Goal: Go to known website: Go to known website

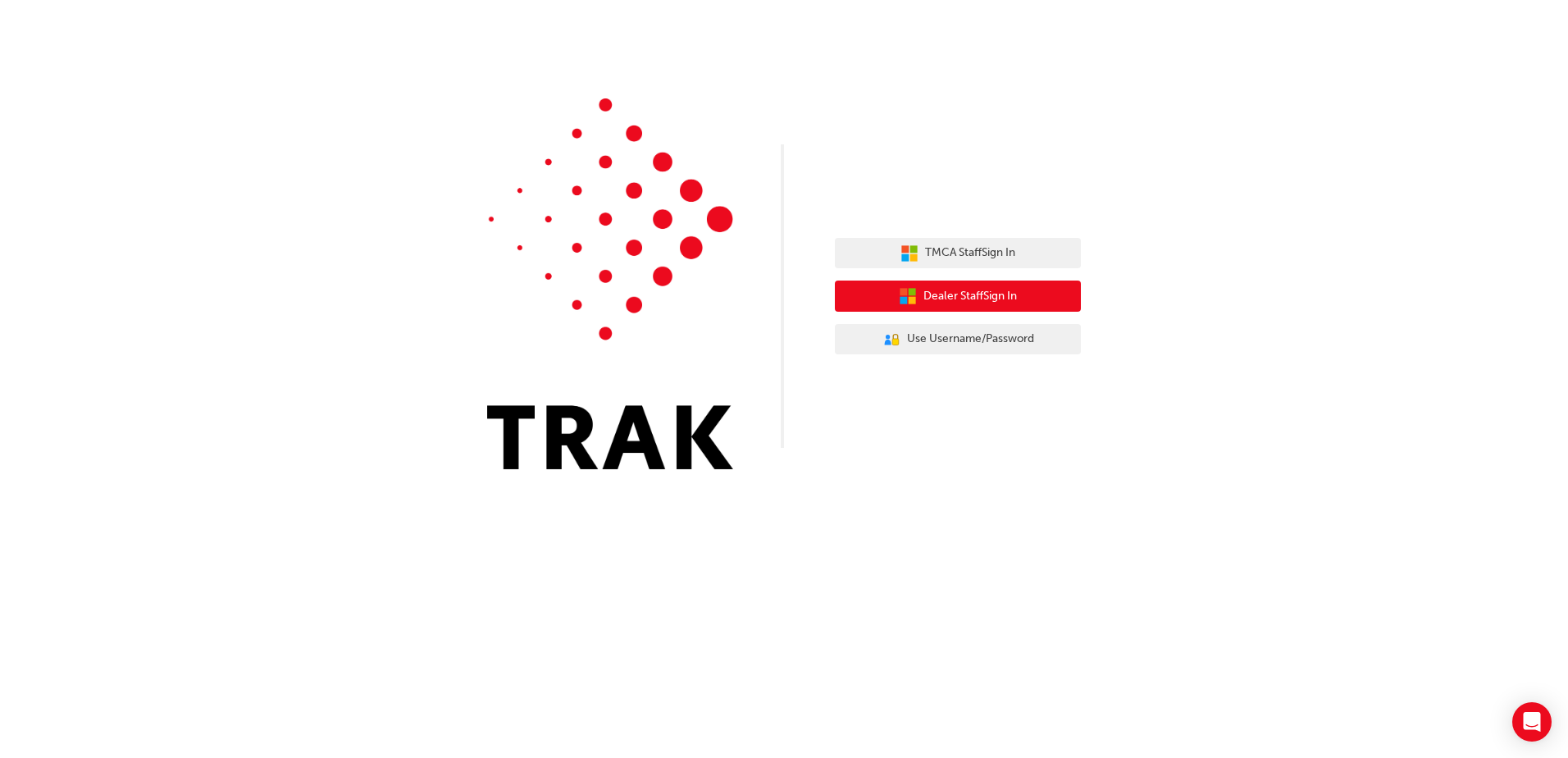
click at [997, 298] on span "Dealer Staff Sign In" at bounding box center [970, 297] width 93 height 19
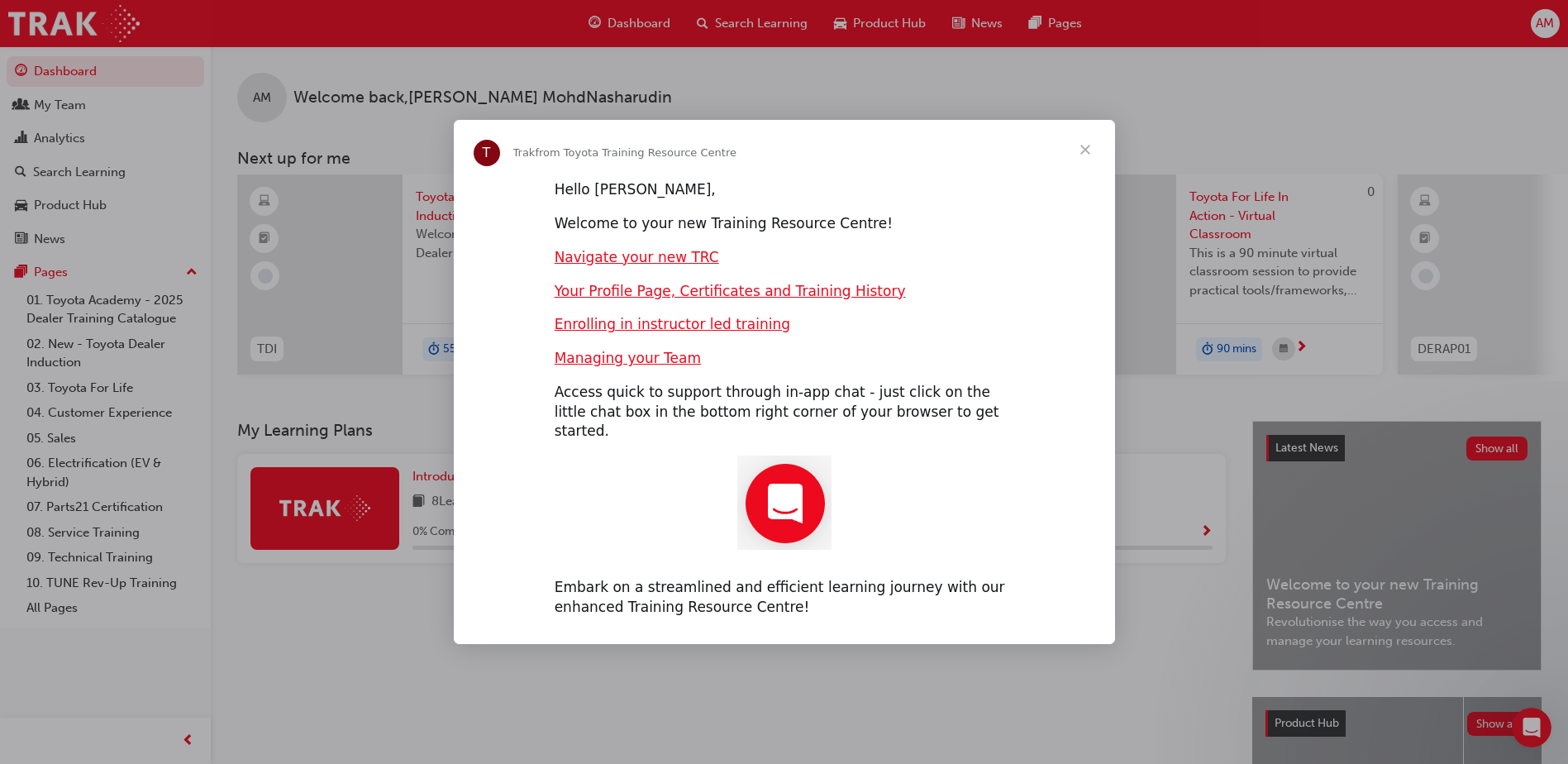
click at [1080, 154] on span "Close" at bounding box center [1085, 149] width 60 height 60
